Goal: Task Accomplishment & Management: Manage account settings

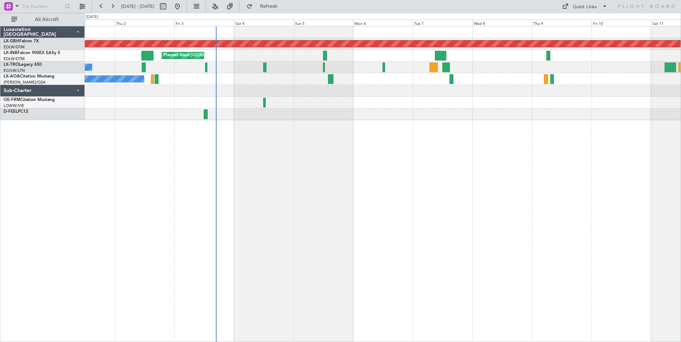
click at [322, 188] on div "Planned Maint Nurnberg Planned Maint [GEOGRAPHIC_DATA] A/C Unavailable Planned …" at bounding box center [383, 184] width 596 height 316
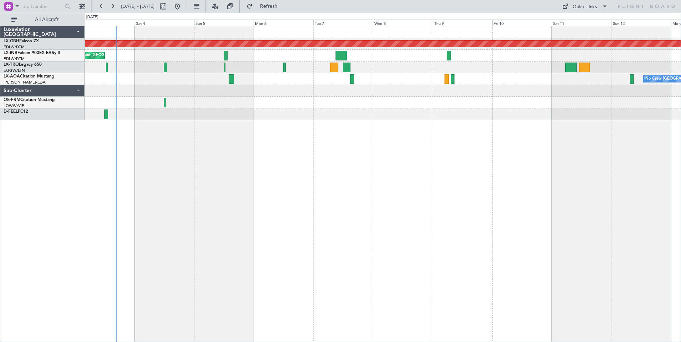
click at [170, 74] on div "No Crew [GEOGRAPHIC_DATA] ([GEOGRAPHIC_DATA]) No Crew [GEOGRAPHIC_DATA] ([GEOGR…" at bounding box center [383, 79] width 596 height 12
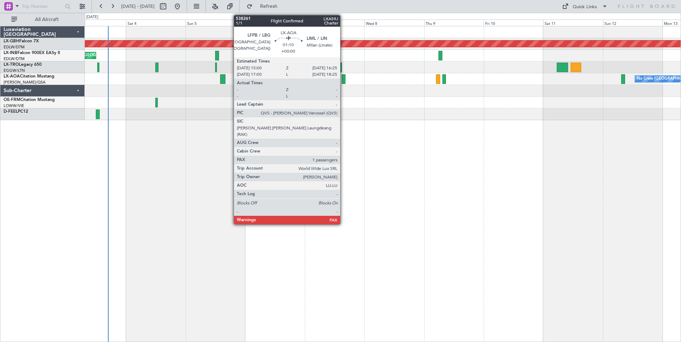
click at [343, 80] on div at bounding box center [343, 79] width 4 height 10
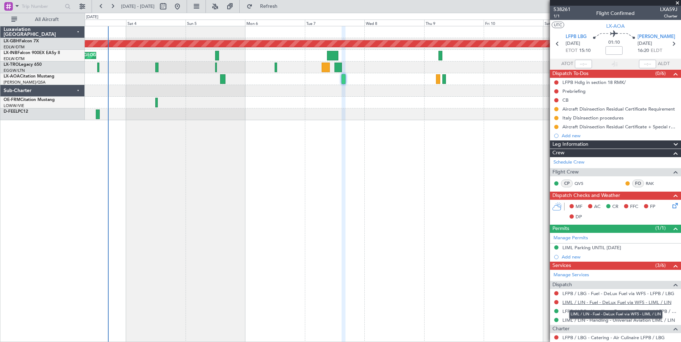
click at [587, 301] on link "LIML / LIN - Fuel - DeLux Fuel via WFS - LIML / LIN" at bounding box center [616, 303] width 109 height 6
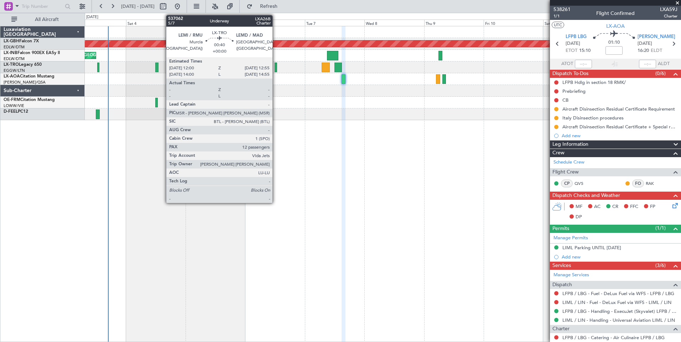
click at [276, 71] on div at bounding box center [275, 68] width 2 height 10
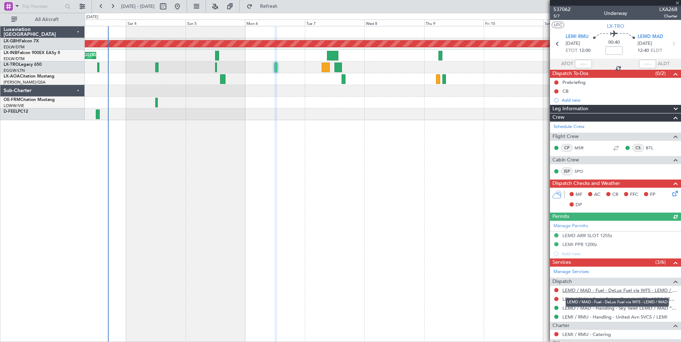
click at [635, 288] on link "LEMD / MAD - Fuel - DeLux Fuel via WFS - LEMD / MAD" at bounding box center [619, 291] width 115 height 6
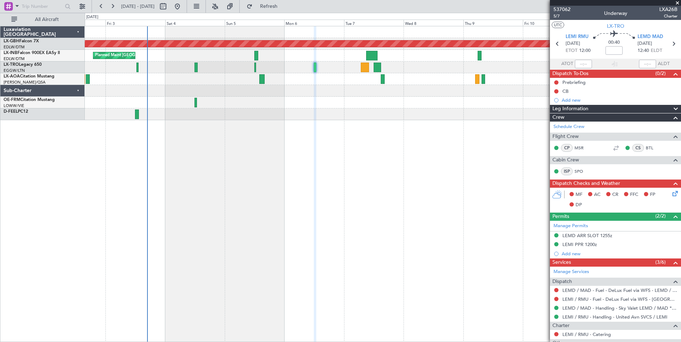
click at [358, 168] on div "Planned Maint Nurnberg Planned Maint [GEOGRAPHIC_DATA] A/C Unavailable Planned …" at bounding box center [383, 184] width 596 height 316
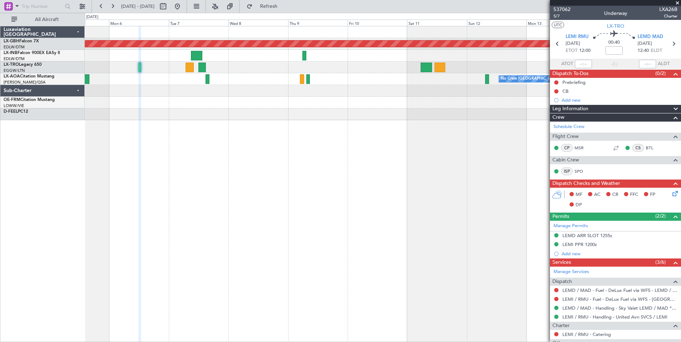
click at [257, 120] on div "Planned Maint Nurnberg Planned Maint [GEOGRAPHIC_DATA] Planned Maint [GEOGRAPHI…" at bounding box center [383, 184] width 596 height 316
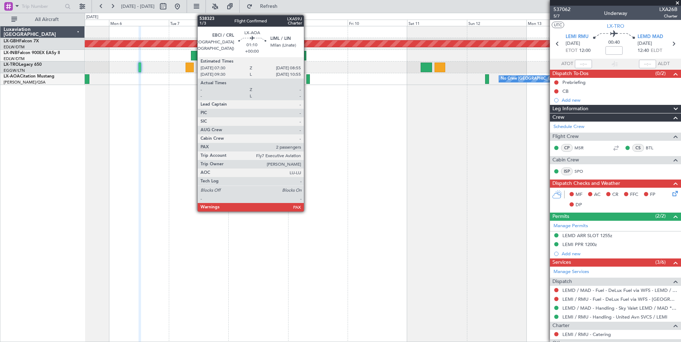
click at [307, 80] on div at bounding box center [308, 79] width 4 height 10
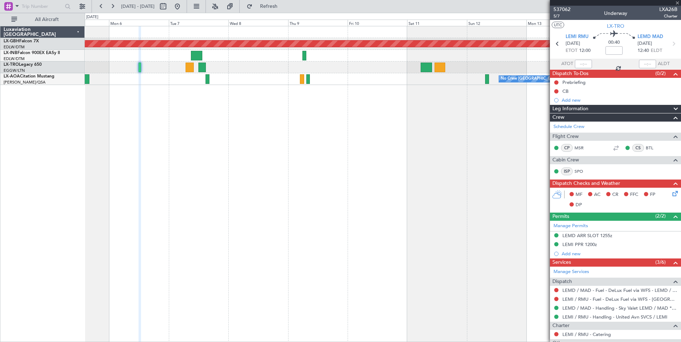
type input "2"
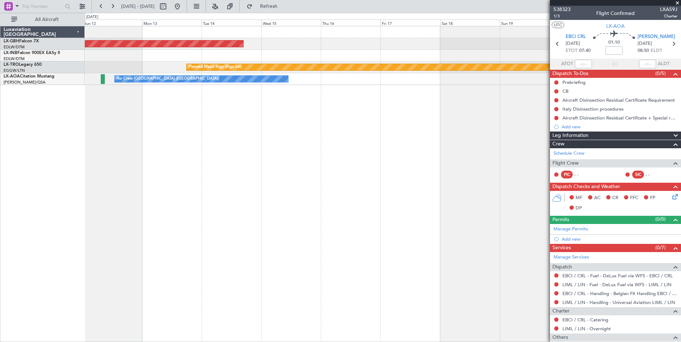
click at [93, 106] on div "Planned Maint Nurnberg Planned Maint [GEOGRAPHIC_DATA] (Riga Intl) No Crew [GEO…" at bounding box center [383, 184] width 596 height 316
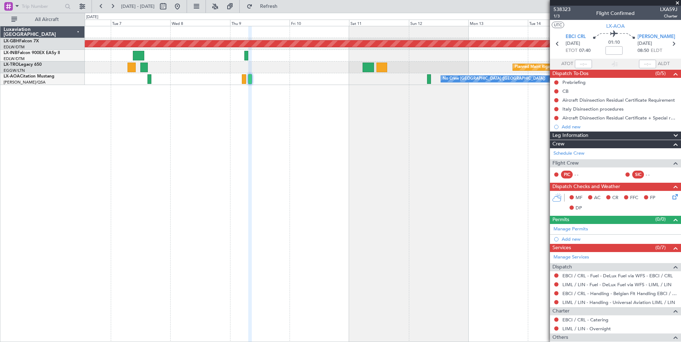
click at [512, 145] on div "Planned Maint Nurnberg Planned Maint [GEOGRAPHIC_DATA] (Riga Intl) No Crew [GEO…" at bounding box center [383, 184] width 596 height 316
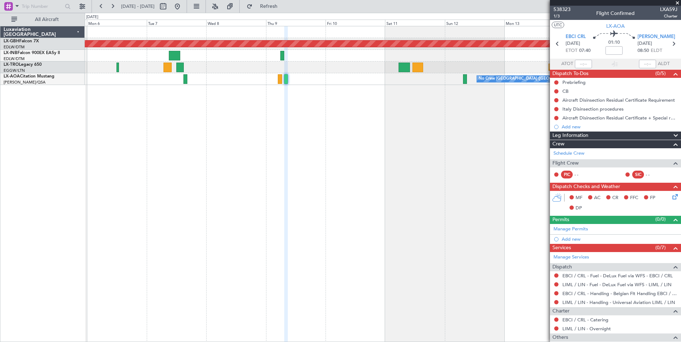
click at [288, 151] on div at bounding box center [286, 184] width 4 height 316
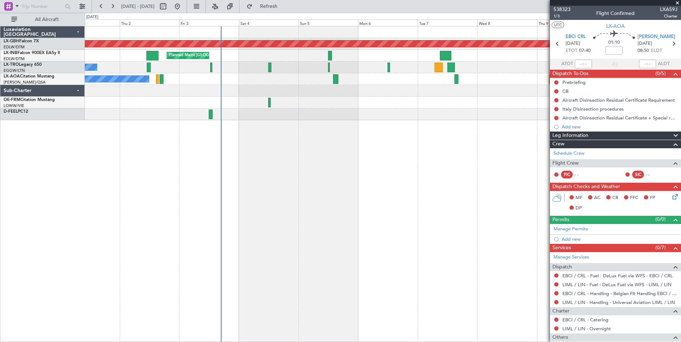
click at [268, 111] on div at bounding box center [383, 115] width 596 height 12
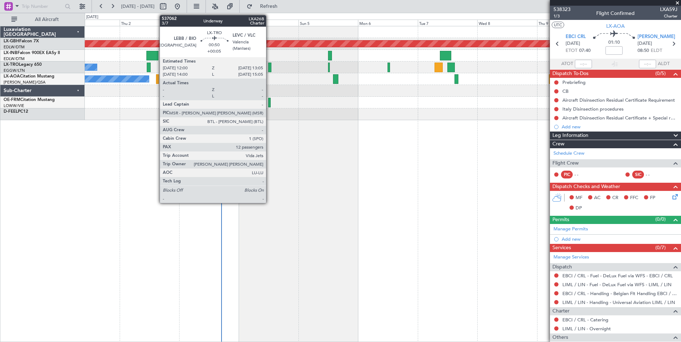
click at [269, 67] on div at bounding box center [269, 68] width 3 height 10
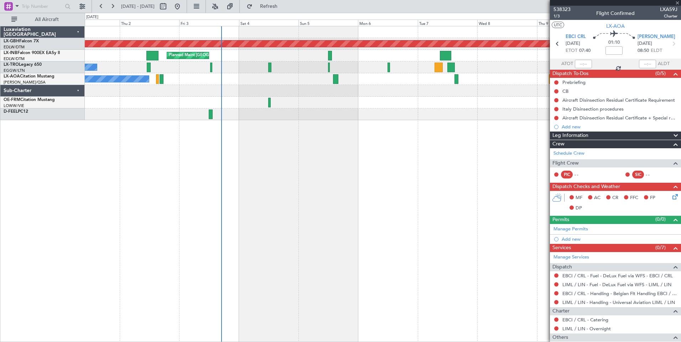
type input "+00:05"
type input "12"
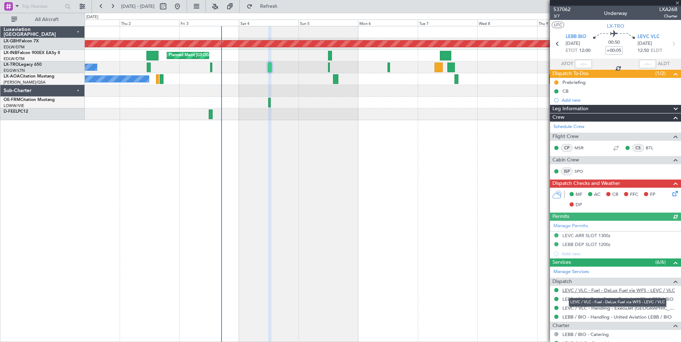
click at [634, 289] on link "LEVC / VLC - Fuel - DeLux Fuel via WFS - LEVC / VLC" at bounding box center [618, 291] width 112 height 6
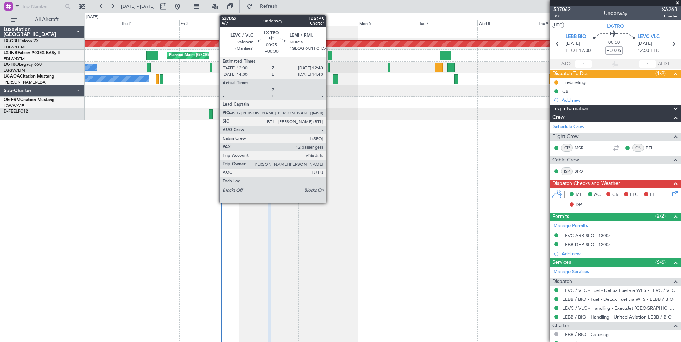
click at [329, 70] on div at bounding box center [329, 68] width 2 height 10
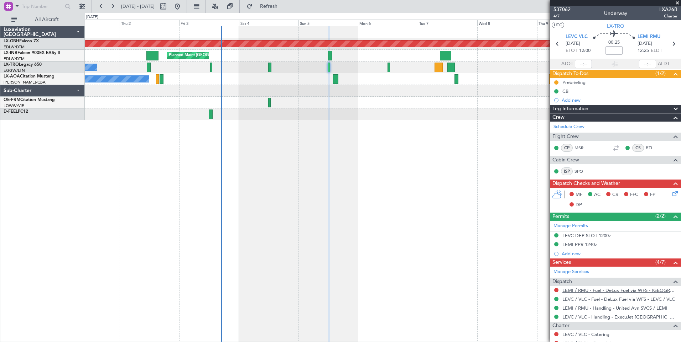
click at [589, 289] on link "LEMI / RMU - Fuel - DeLux Fuel via WFS - [GEOGRAPHIC_DATA] / RMU" at bounding box center [619, 291] width 115 height 6
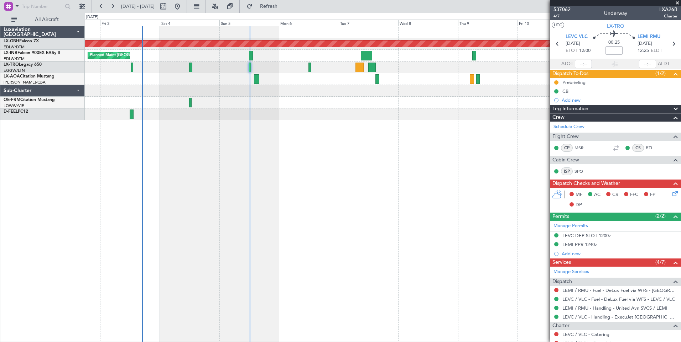
click at [267, 91] on div at bounding box center [383, 91] width 596 height 12
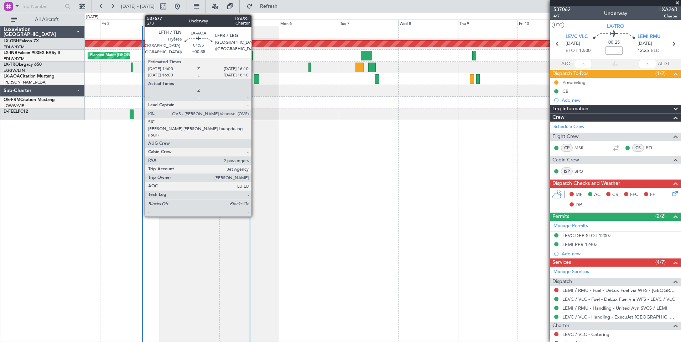
click at [255, 83] on div at bounding box center [257, 79] width 6 height 10
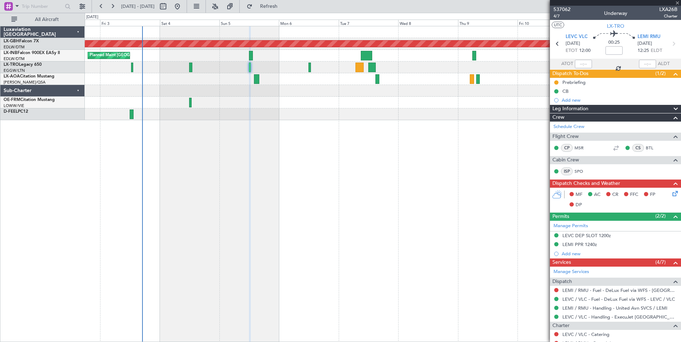
type input "+00:35"
type input "2"
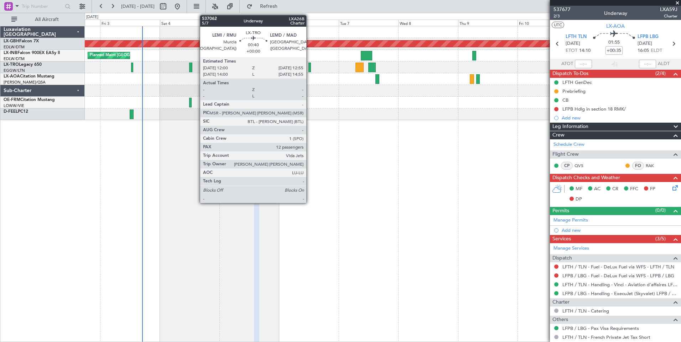
click at [309, 69] on div at bounding box center [309, 68] width 2 height 10
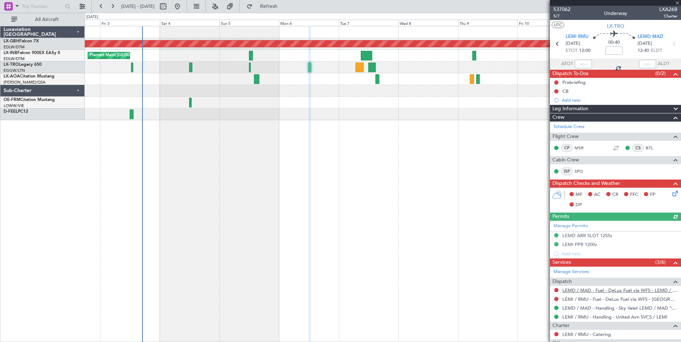
click at [652, 288] on link "LEMD / MAD - Fuel - DeLux Fuel via WFS - LEMD / MAD" at bounding box center [619, 291] width 115 height 6
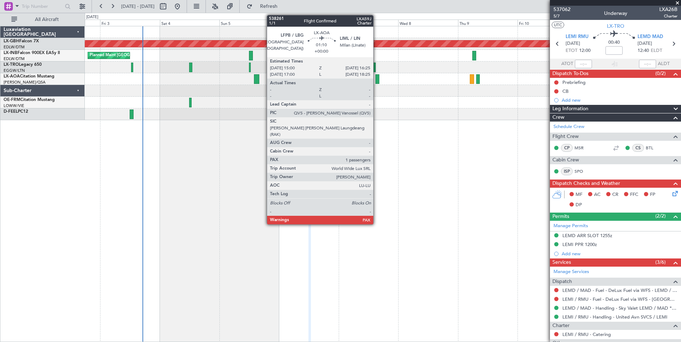
click at [376, 78] on div at bounding box center [377, 79] width 4 height 10
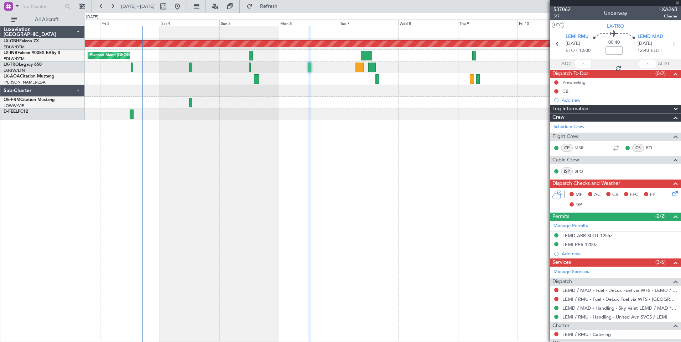
type input "1"
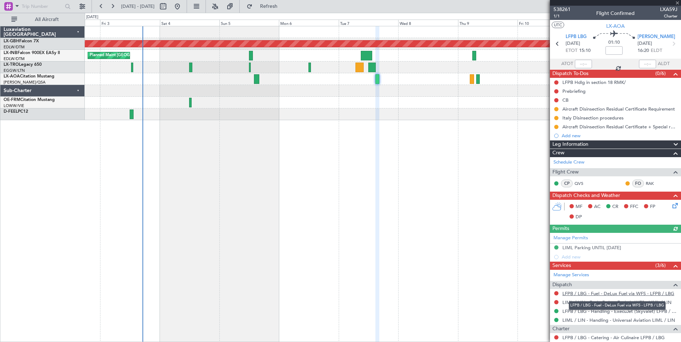
click at [638, 294] on link "LFPB / LBG - Fuel - DeLux Fuel via WFS - LFPB / LBG" at bounding box center [618, 294] width 112 height 6
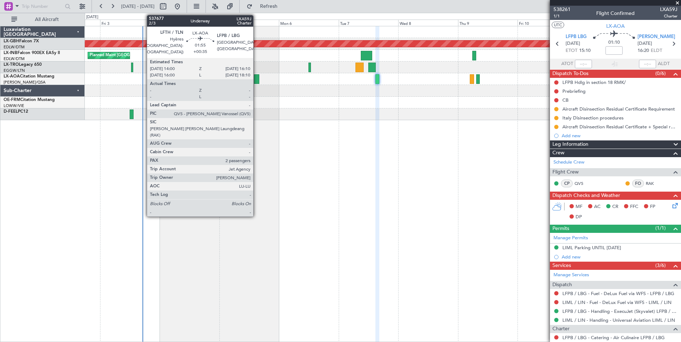
click at [256, 81] on div at bounding box center [257, 79] width 6 height 10
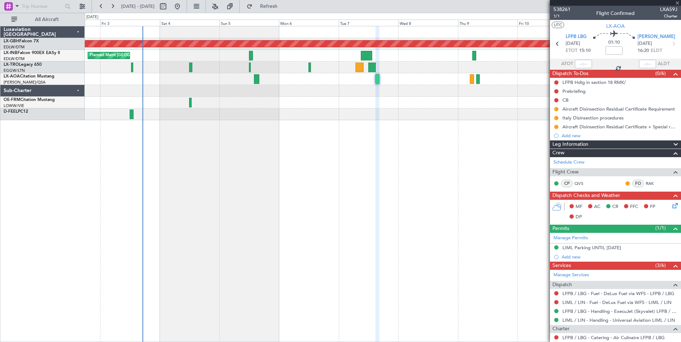
type input "+00:35"
type input "2"
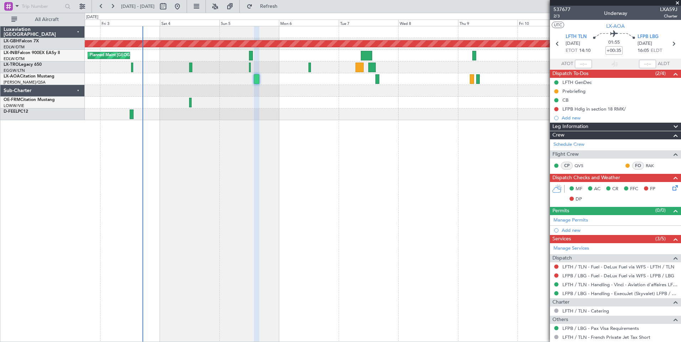
click at [204, 128] on div "Planned Maint Nurnberg Planned Maint [GEOGRAPHIC_DATA] A/C Unavailable Planned …" at bounding box center [383, 184] width 596 height 316
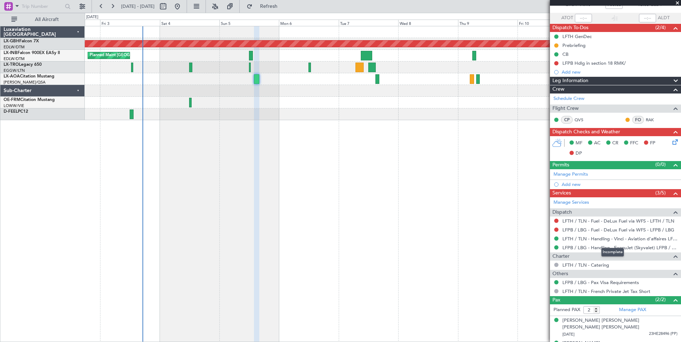
scroll to position [52, 0]
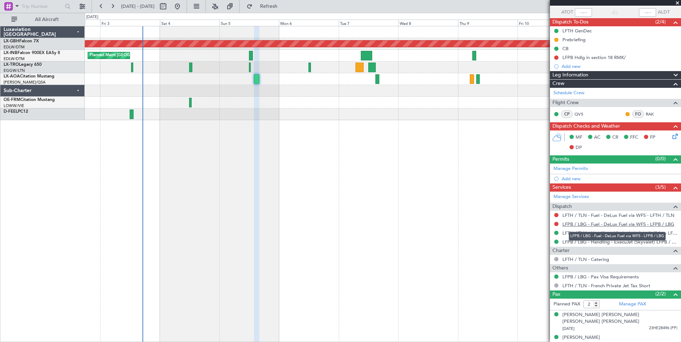
click at [605, 222] on link "LFPB / LBG - Fuel - DeLux Fuel via WFS - LFPB / LBG" at bounding box center [618, 224] width 112 height 6
click at [572, 224] on link "LFPB / LBG - Fuel - DeLux Fuel via WFS - LFPB / LBG" at bounding box center [618, 224] width 112 height 6
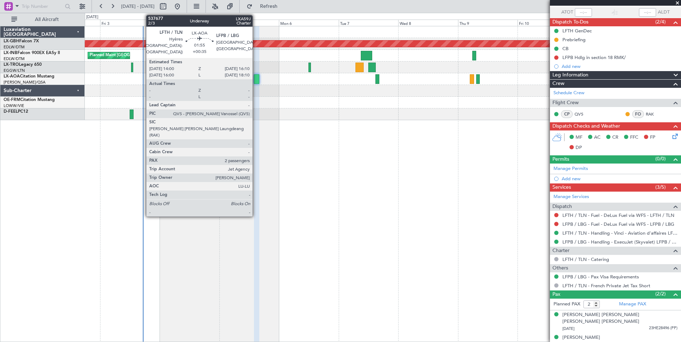
click at [256, 77] on div at bounding box center [257, 79] width 6 height 10
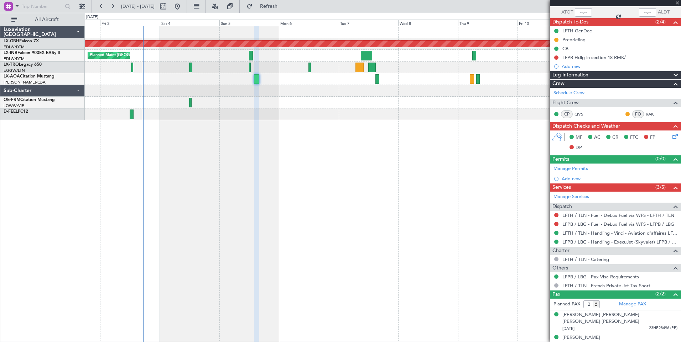
scroll to position [0, 0]
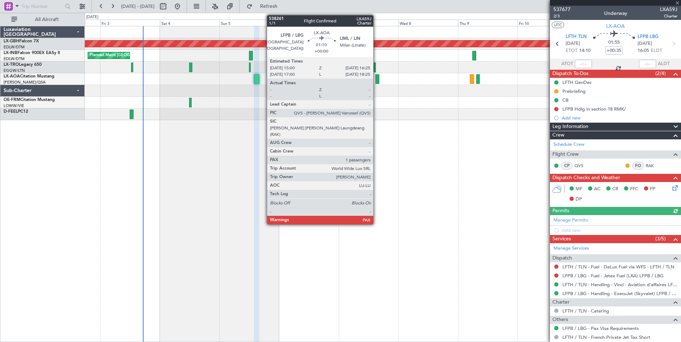
click at [376, 80] on div at bounding box center [377, 79] width 4 height 10
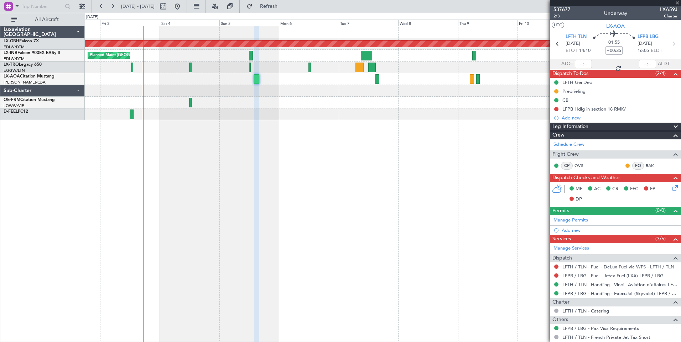
type input "1"
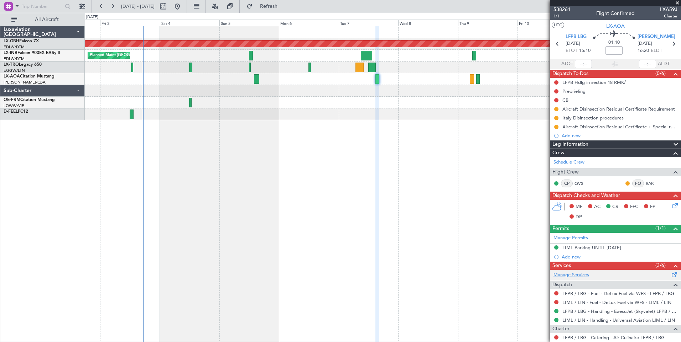
click at [580, 276] on link "Manage Services" at bounding box center [571, 275] width 36 height 7
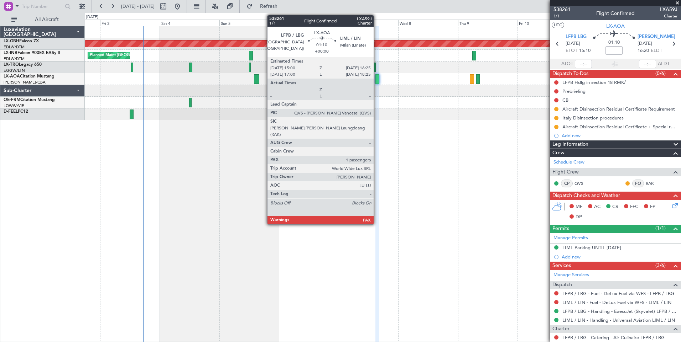
click at [377, 79] on div at bounding box center [377, 79] width 4 height 10
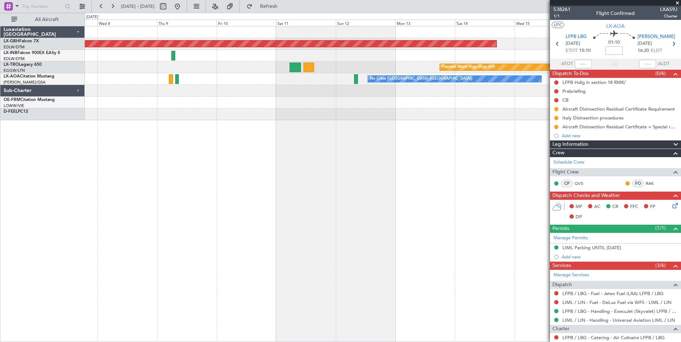
click at [137, 120] on div "Planned Maint Nurnberg Planned Maint [GEOGRAPHIC_DATA] (Riga Intl) No Crew [GEO…" at bounding box center [383, 184] width 596 height 316
